Goal: Communication & Community: Answer question/provide support

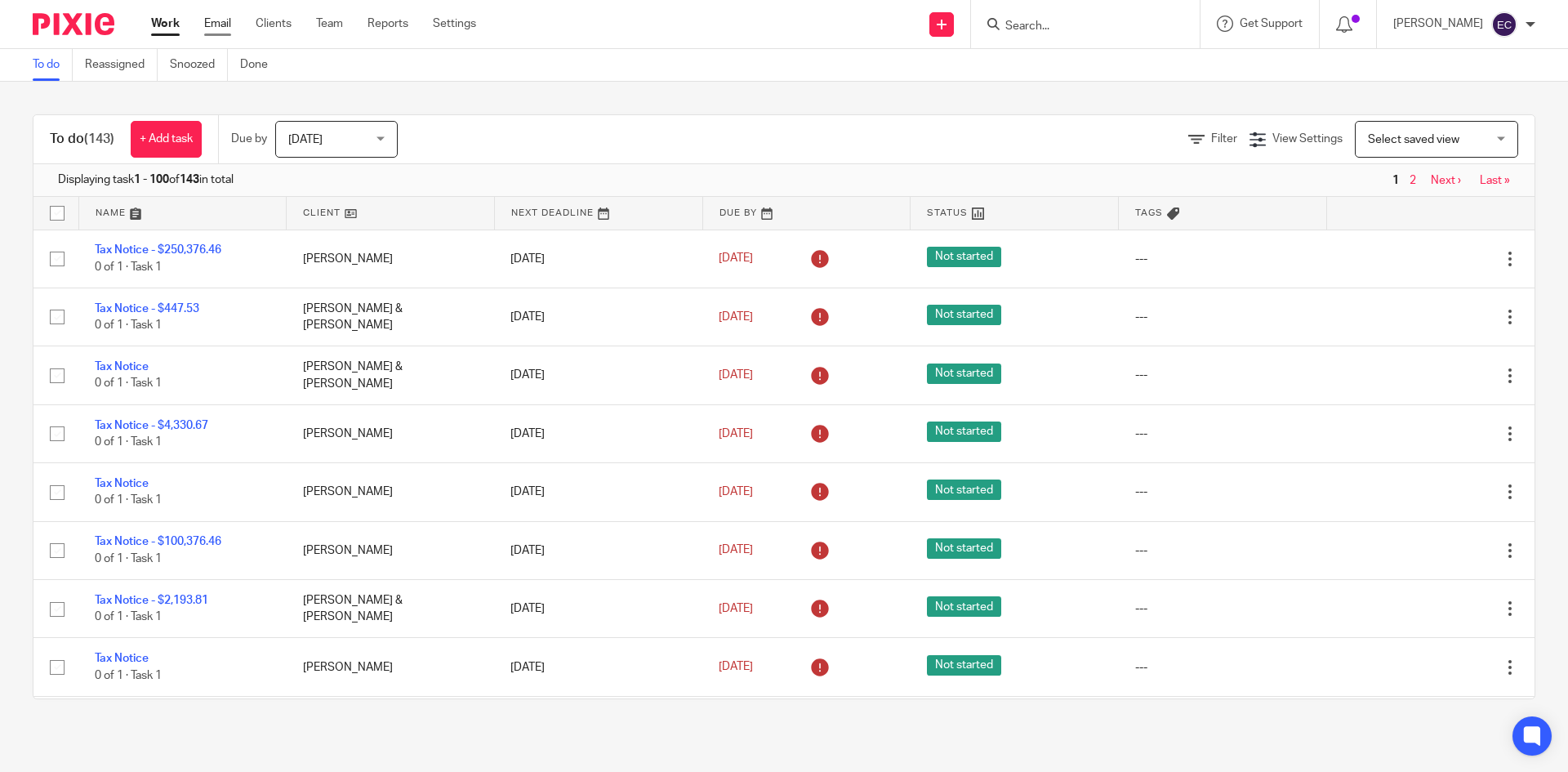
click at [228, 18] on link "Email" at bounding box center [217, 24] width 27 height 16
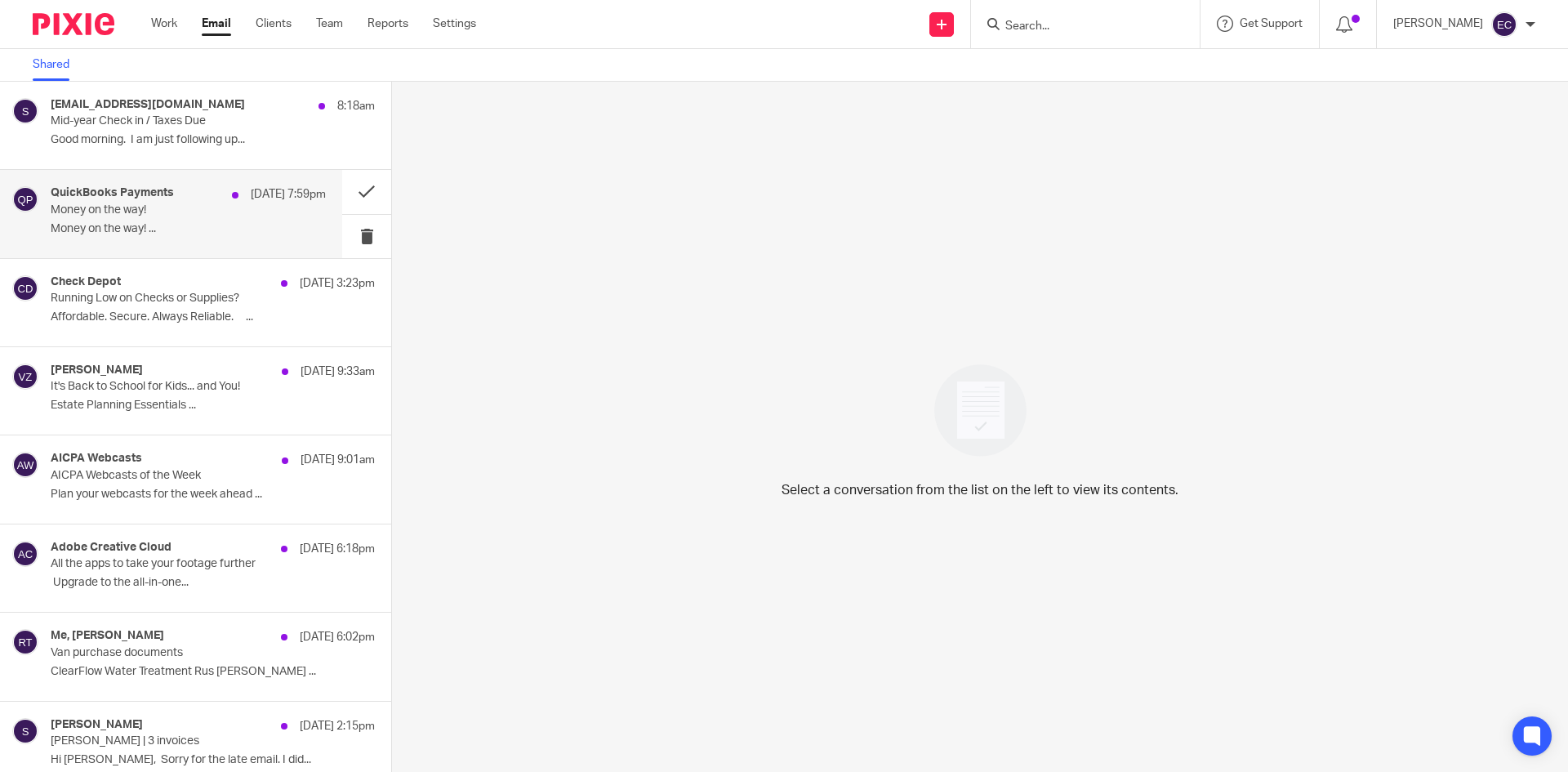
click at [115, 193] on h4 "QuickBooks Payments" at bounding box center [112, 193] width 123 height 14
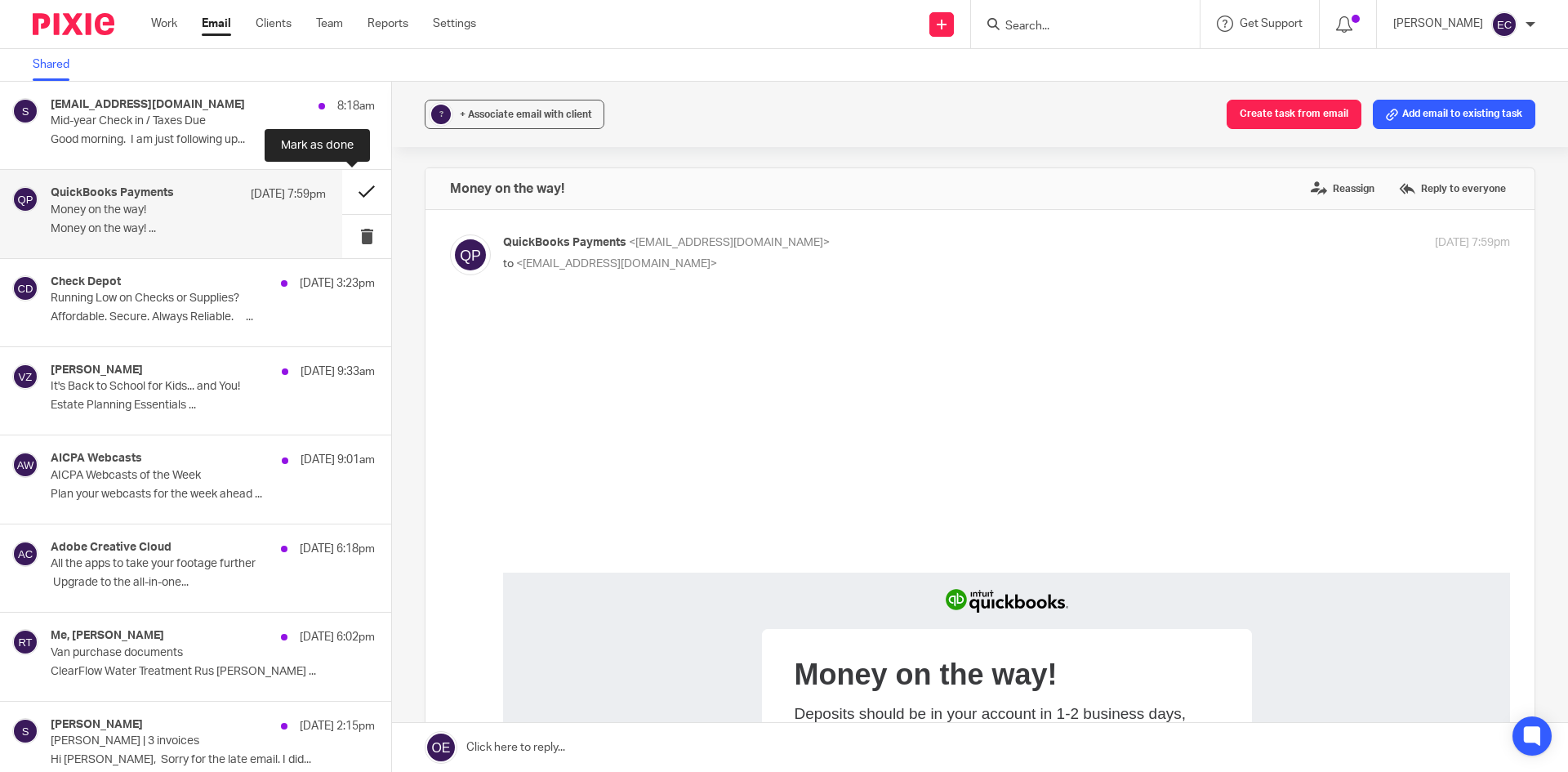
click at [343, 194] on button at bounding box center [367, 191] width 49 height 43
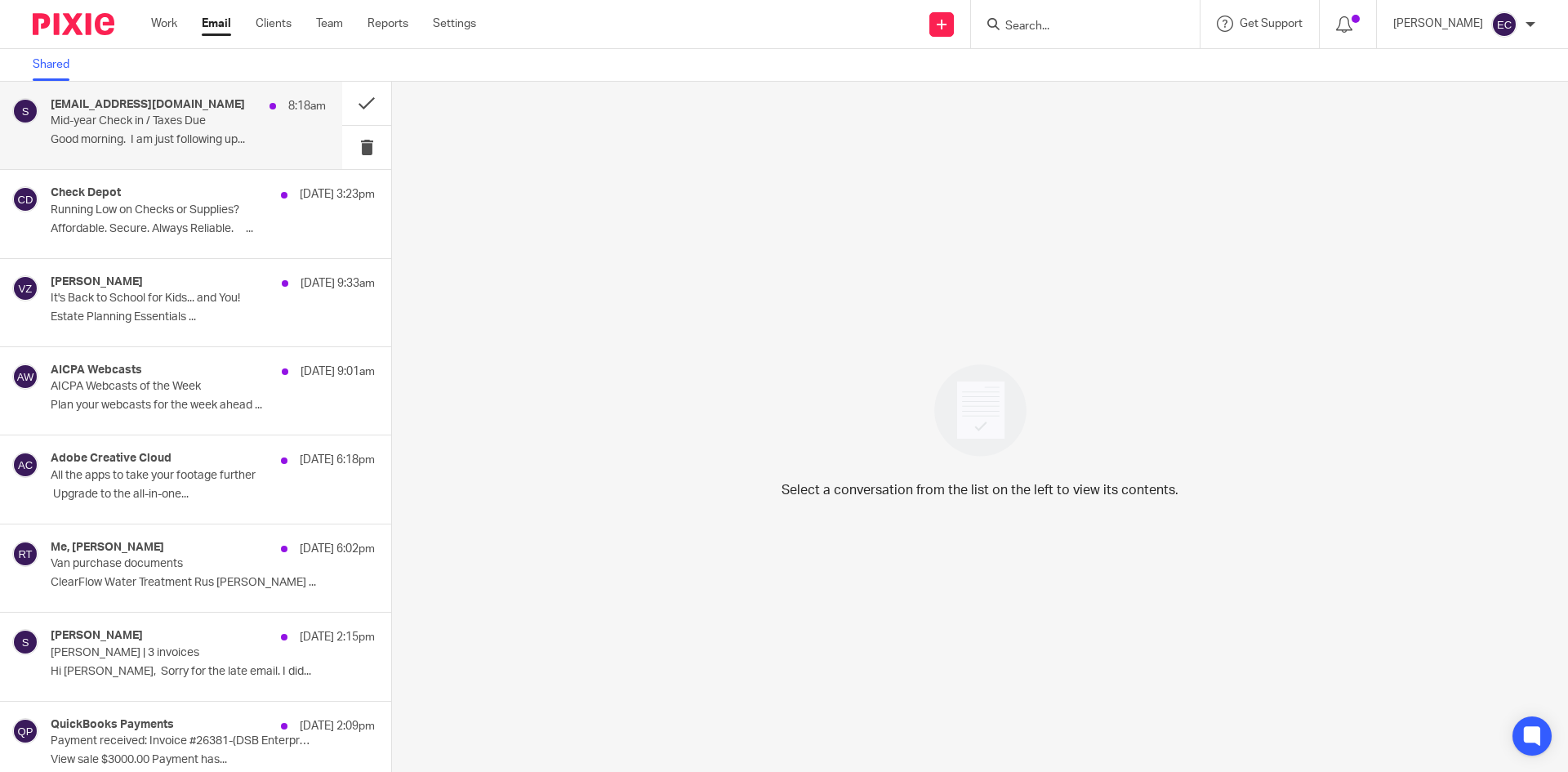
click at [174, 110] on div "[EMAIL_ADDRESS][DOMAIN_NAME] 8:18am" at bounding box center [188, 106] width 275 height 16
